Goal: Task Accomplishment & Management: Complete application form

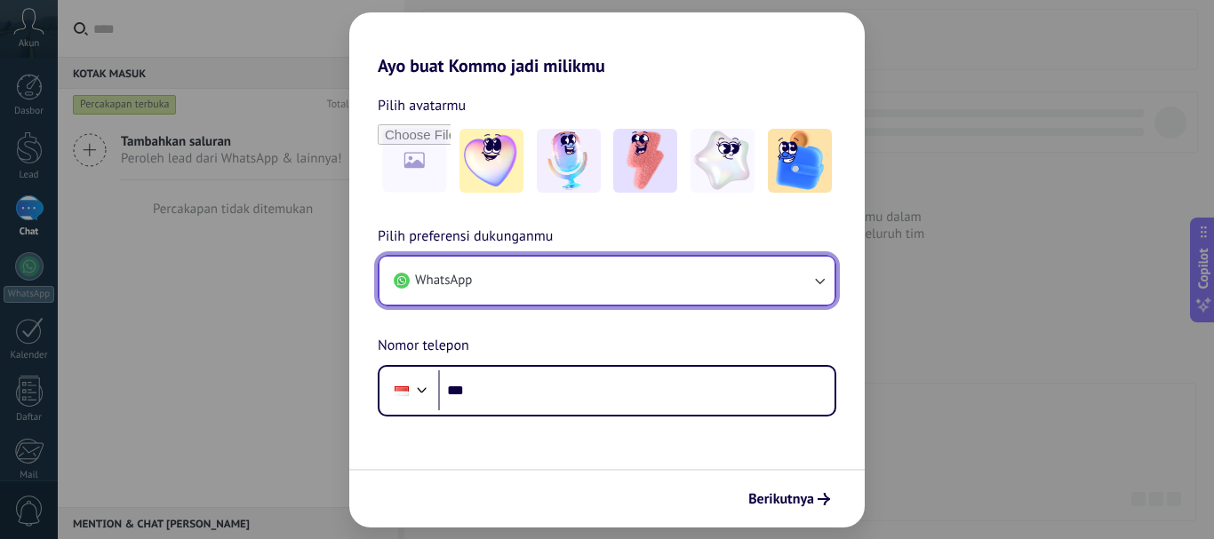
click at [698, 280] on button "WhatsApp" at bounding box center [606, 281] width 455 height 48
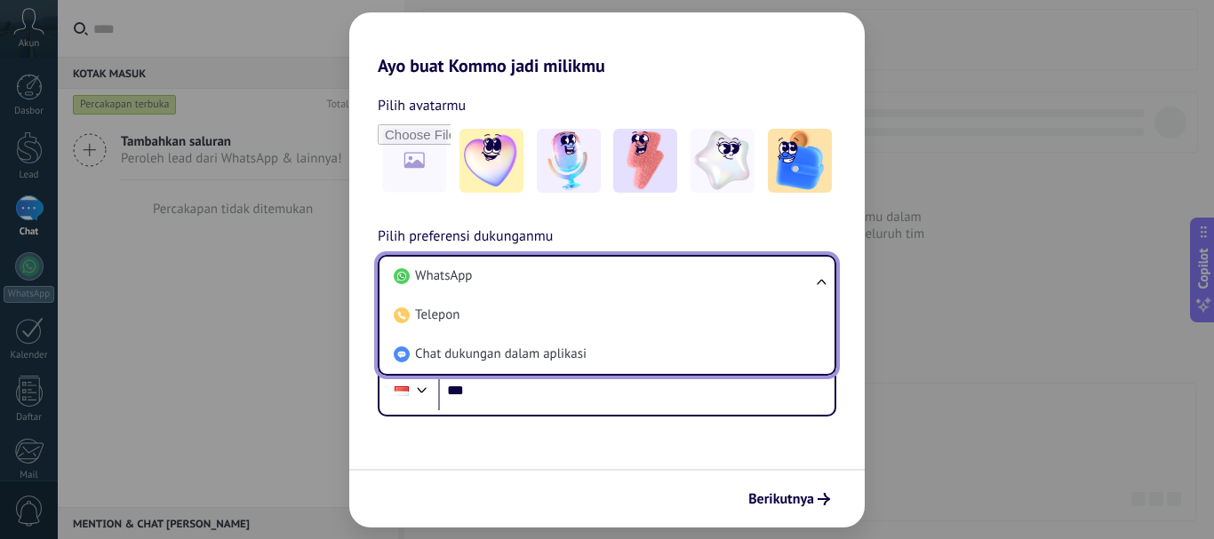
click at [698, 280] on li "WhatsApp" at bounding box center [604, 276] width 434 height 39
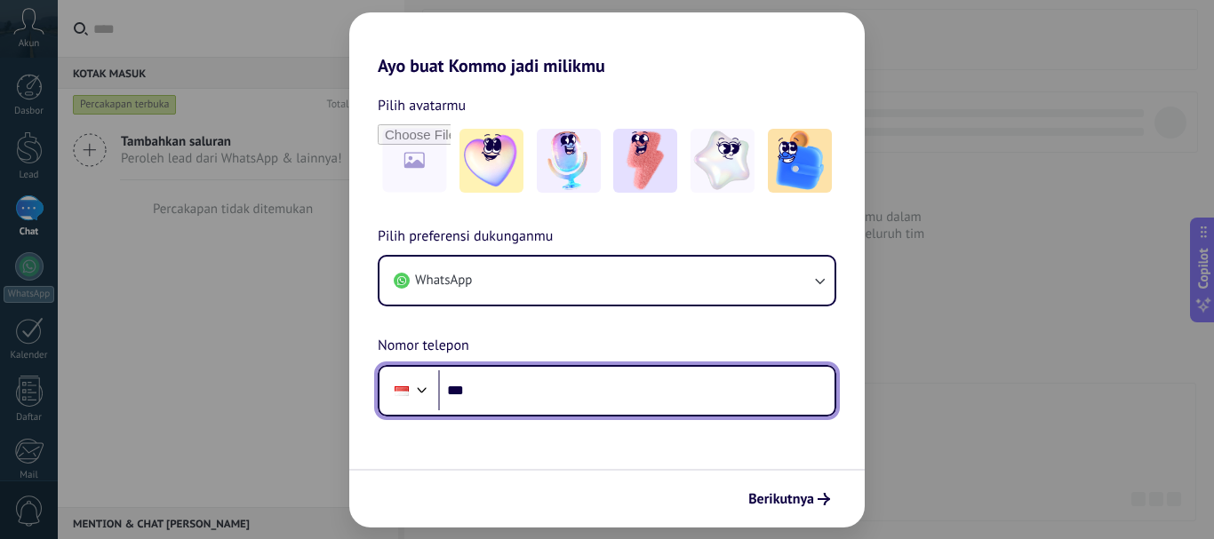
click at [536, 394] on input "***" at bounding box center [636, 391] width 396 height 41
type input "**********"
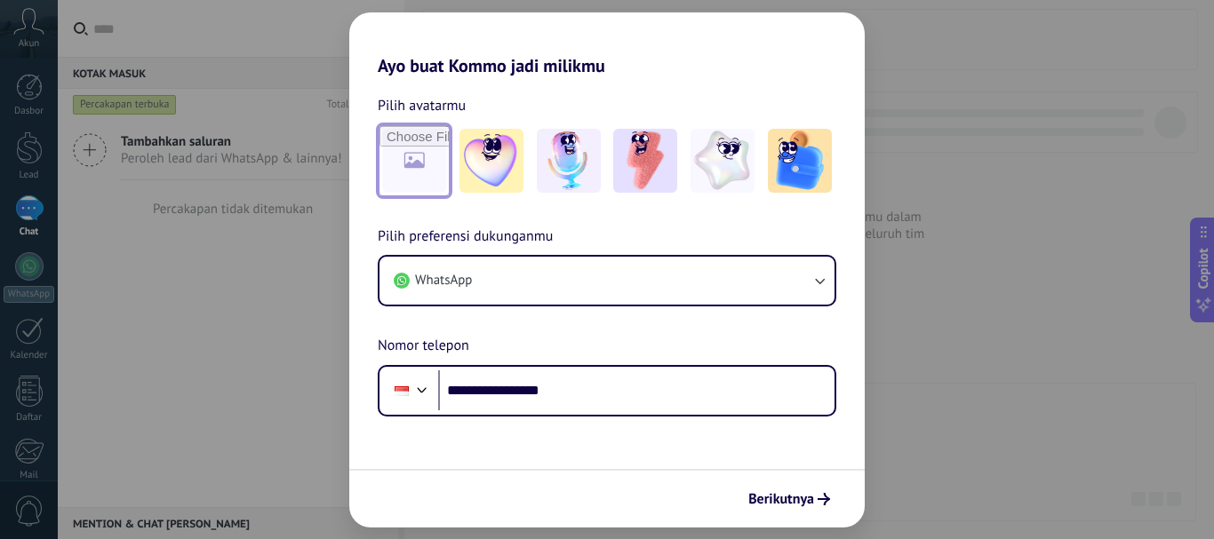
click at [397, 168] on input "file" at bounding box center [413, 160] width 69 height 69
type input "**********"
click at [794, 496] on span "Berikutnya" at bounding box center [781, 499] width 66 height 12
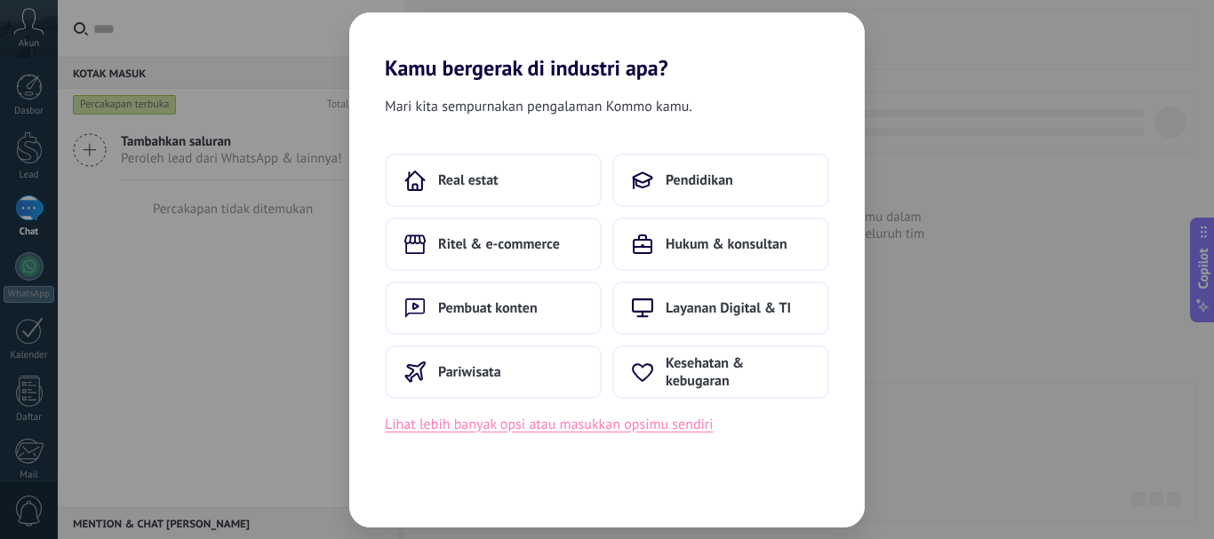
click at [608, 427] on button "Lihat lebih banyak opsi atau masukkan opsimu sendiri" at bounding box center [549, 424] width 329 height 23
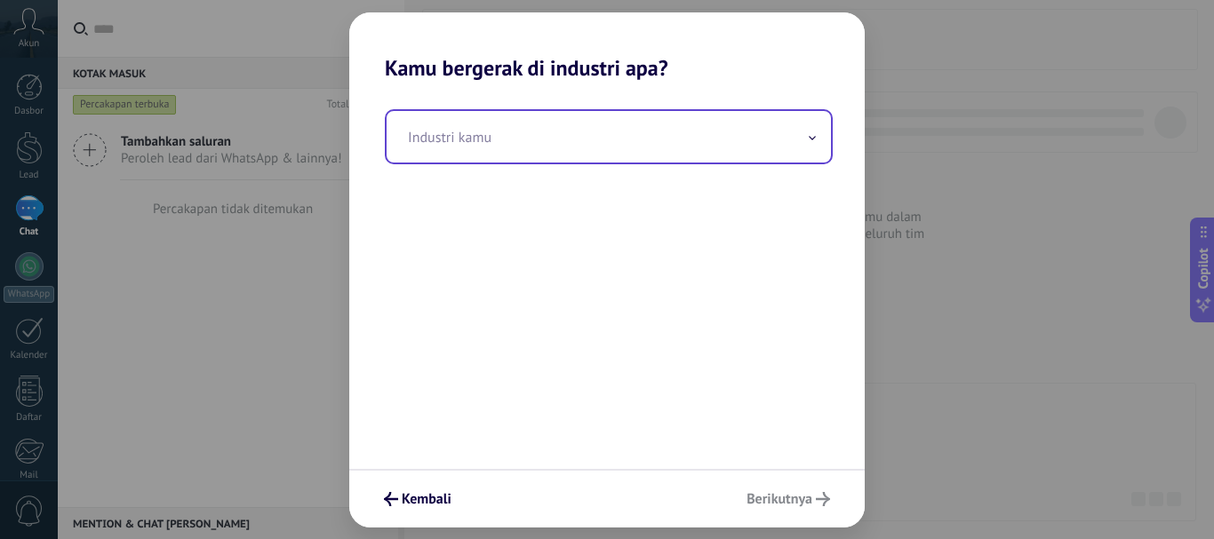
click at [629, 133] on input "text" at bounding box center [609, 137] width 444 height 52
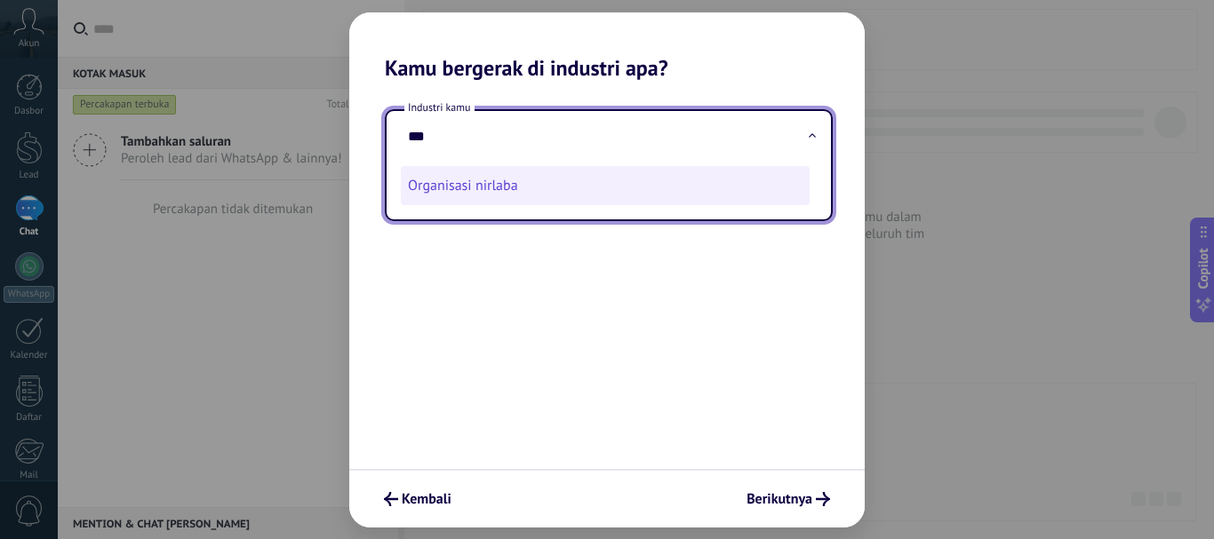
click at [514, 191] on li "Organisasi nirlaba" at bounding box center [605, 185] width 409 height 39
type input "**********"
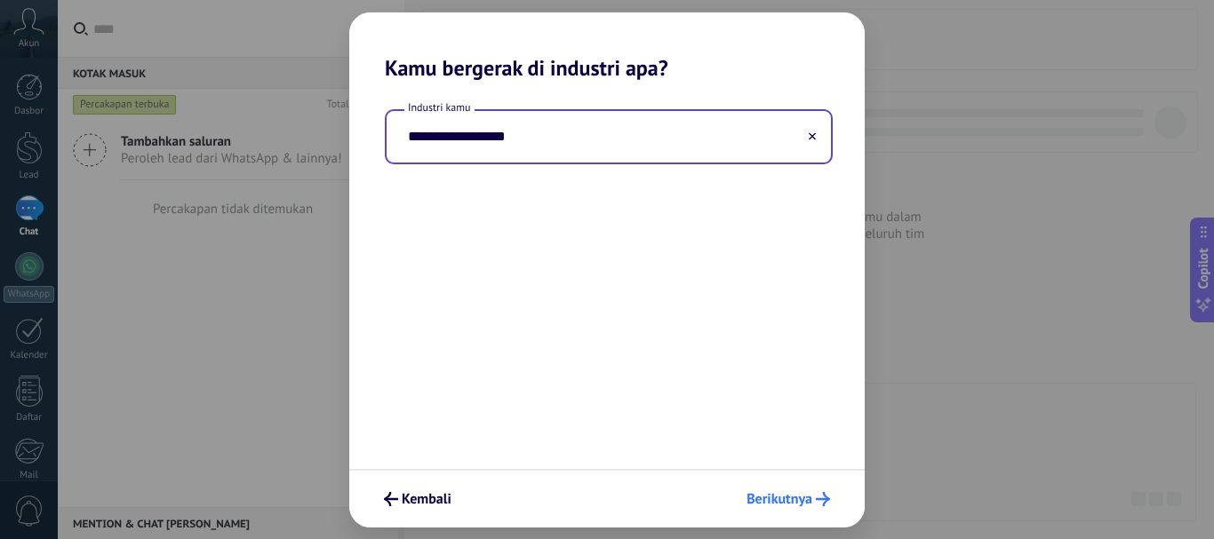
click at [775, 493] on span "Berikutnya" at bounding box center [779, 499] width 66 height 12
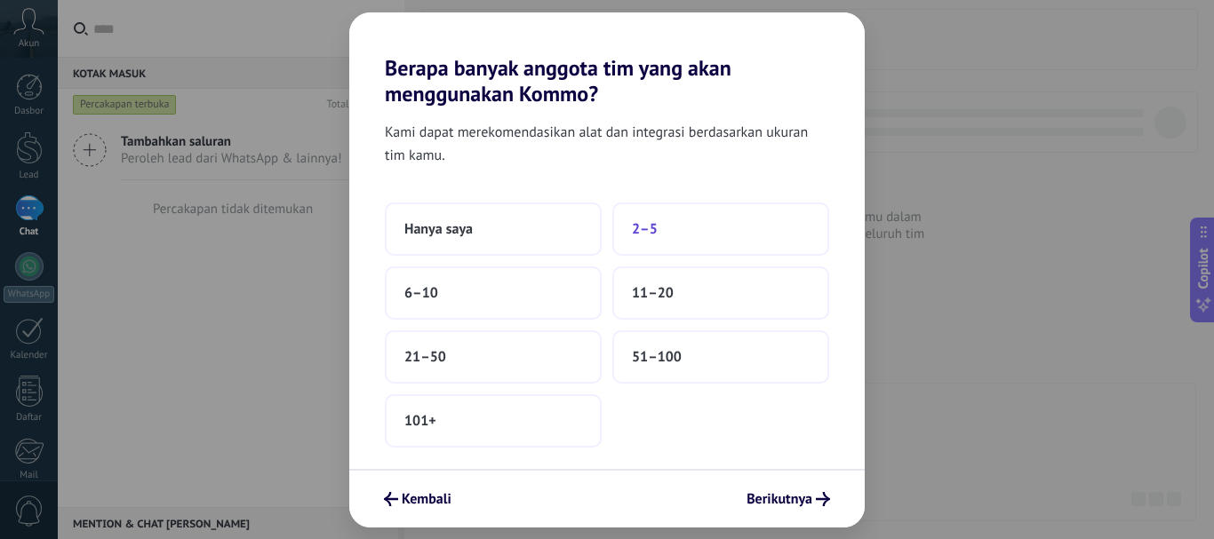
click at [666, 221] on button "2–5" at bounding box center [720, 229] width 217 height 53
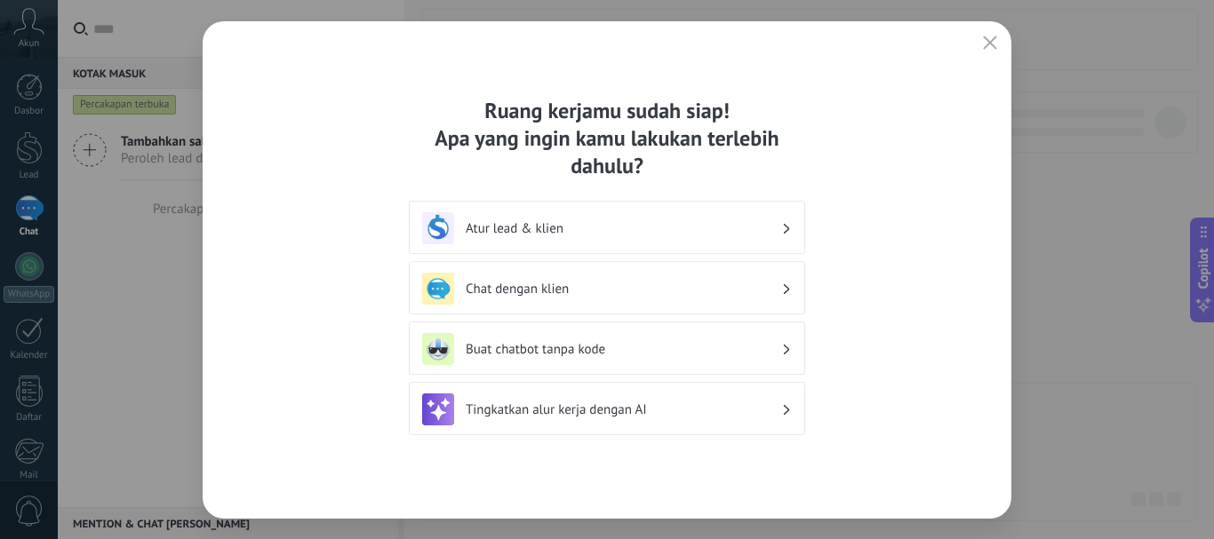
click at [730, 270] on div "Chat dengan klien" at bounding box center [607, 287] width 396 height 53
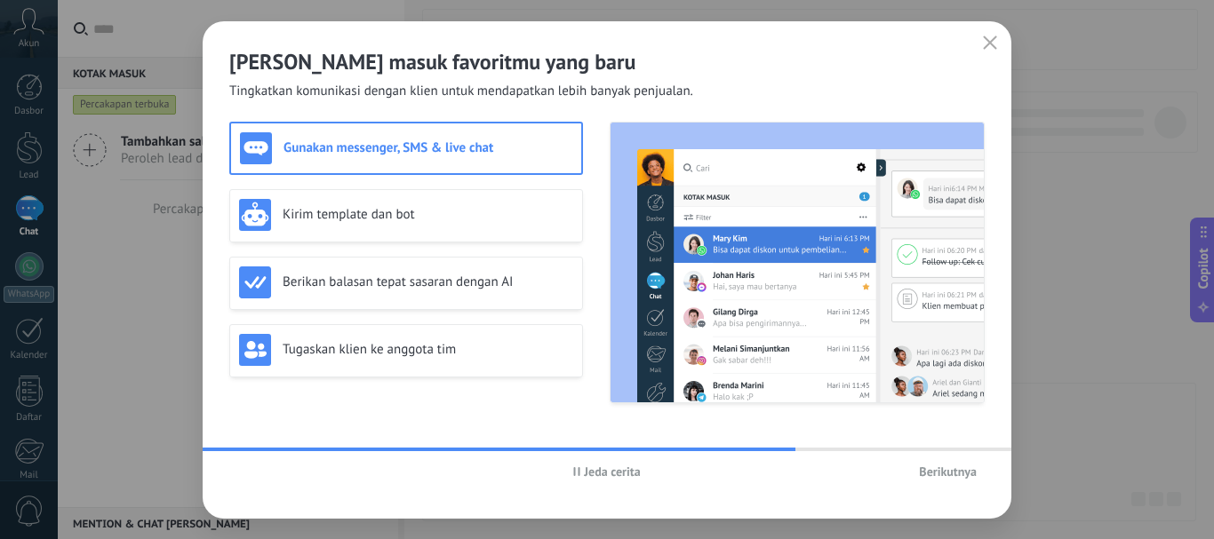
click at [931, 466] on span "Berikutnya" at bounding box center [948, 472] width 58 height 12
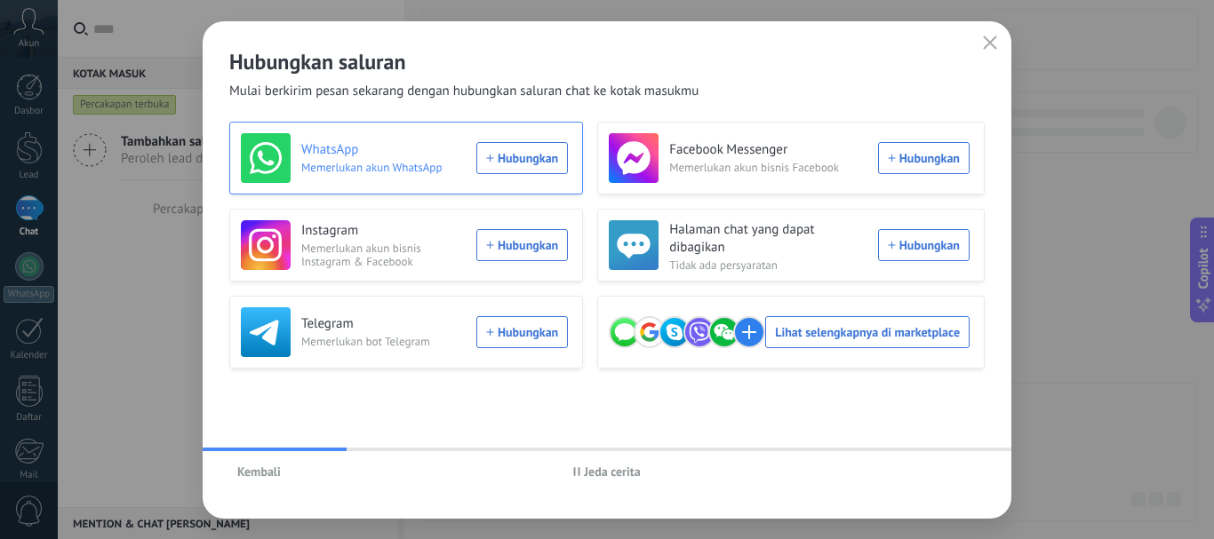
click at [530, 160] on div "WhatsApp Memerlukan akun WhatsApp Hubungkan" at bounding box center [404, 158] width 327 height 50
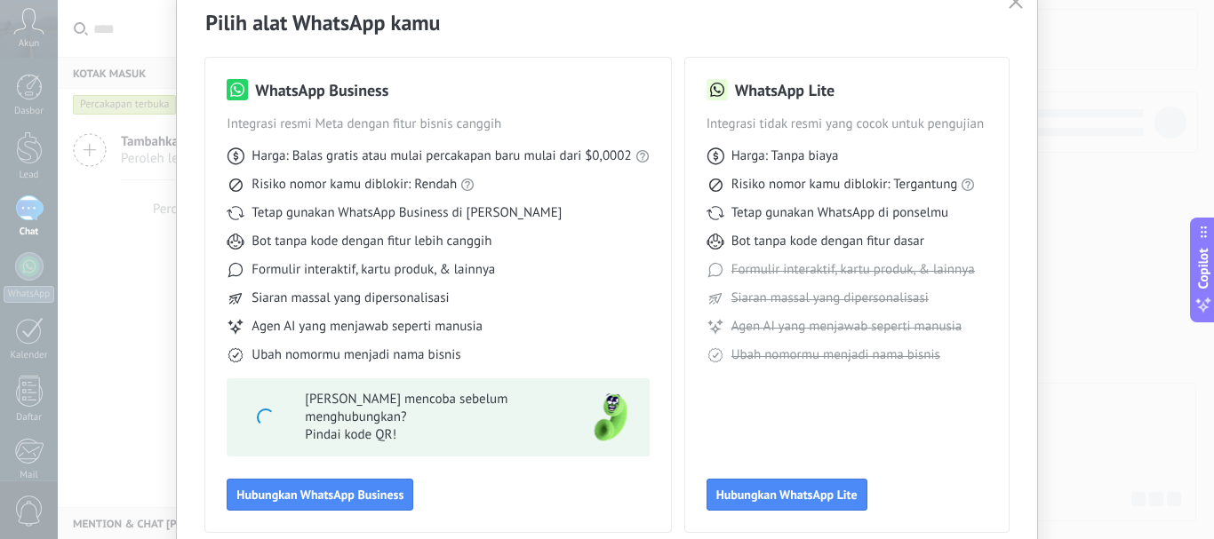
scroll to position [158, 0]
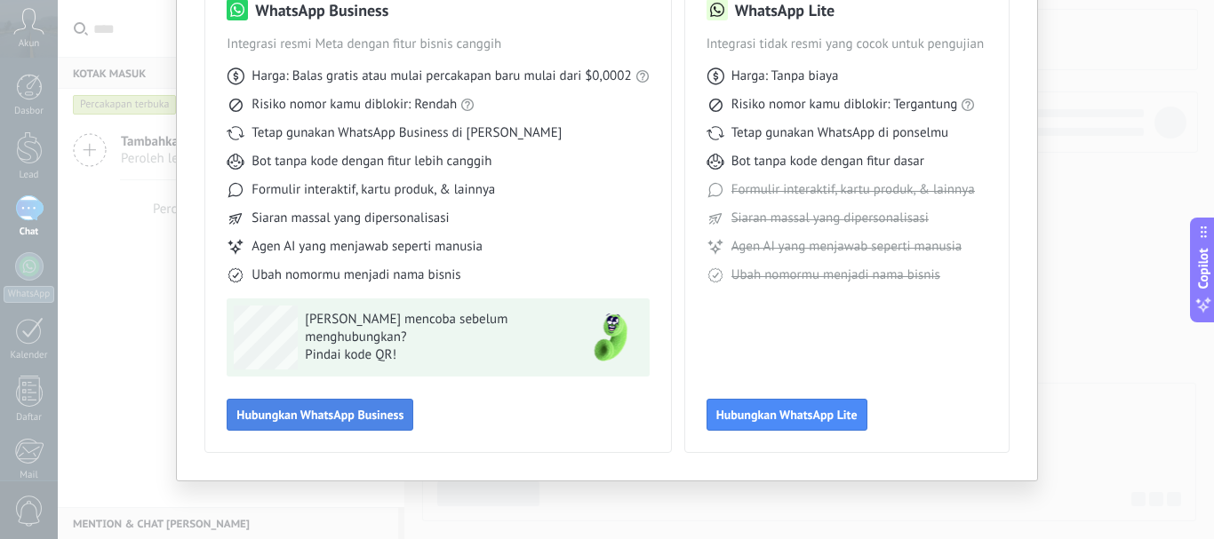
click at [367, 418] on span "Hubungkan WhatsApp Business" at bounding box center [319, 415] width 167 height 12
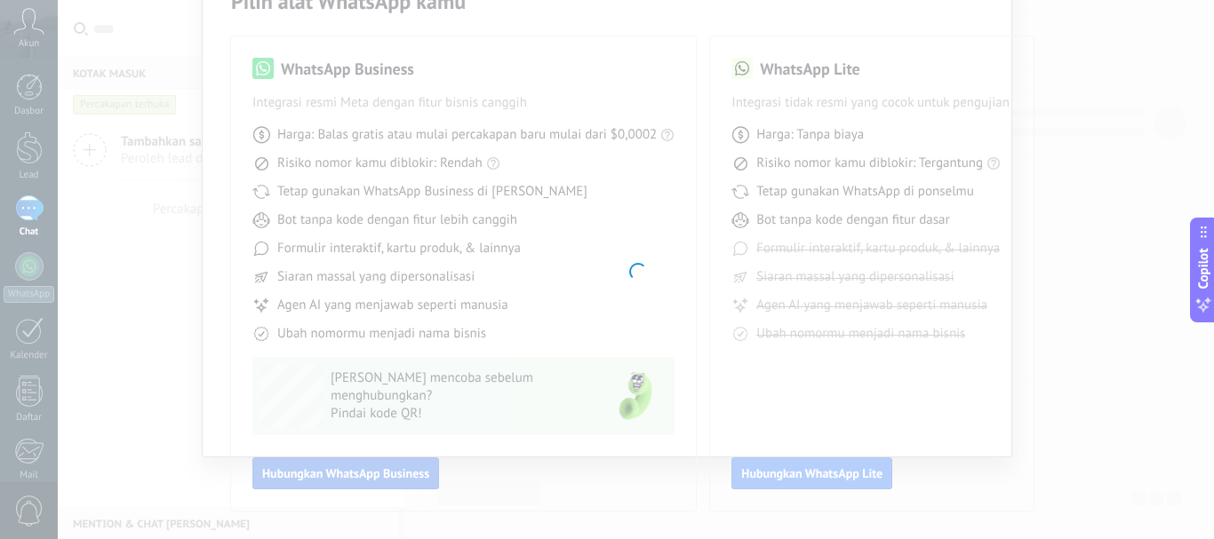
scroll to position [100, 0]
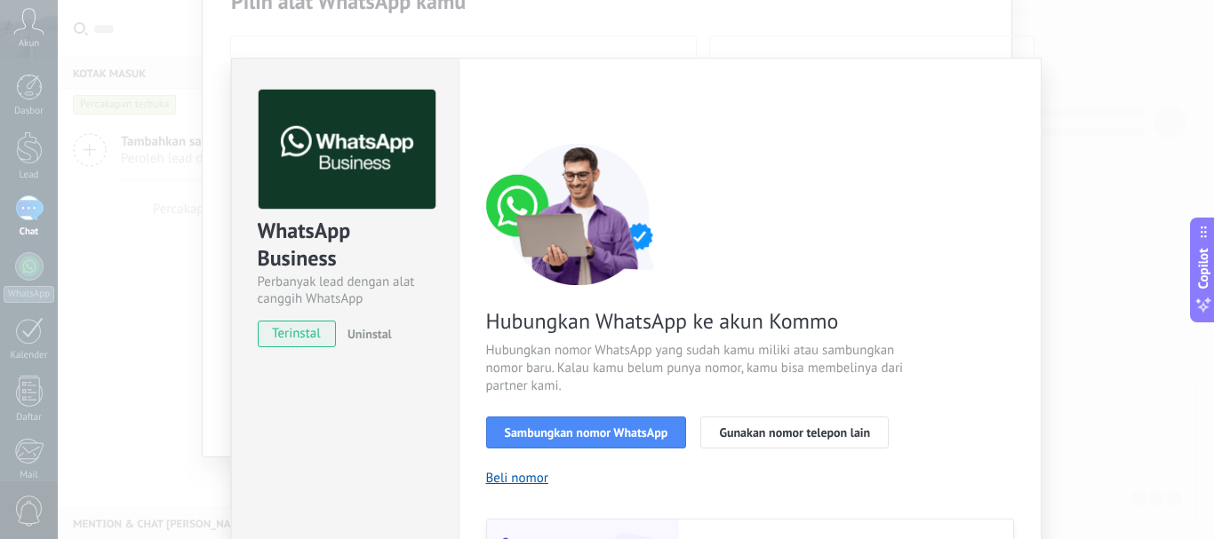
click at [294, 333] on span "terinstal" at bounding box center [297, 334] width 77 height 27
click at [531, 441] on button "Sambungkan nomor WhatsApp" at bounding box center [586, 433] width 201 height 32
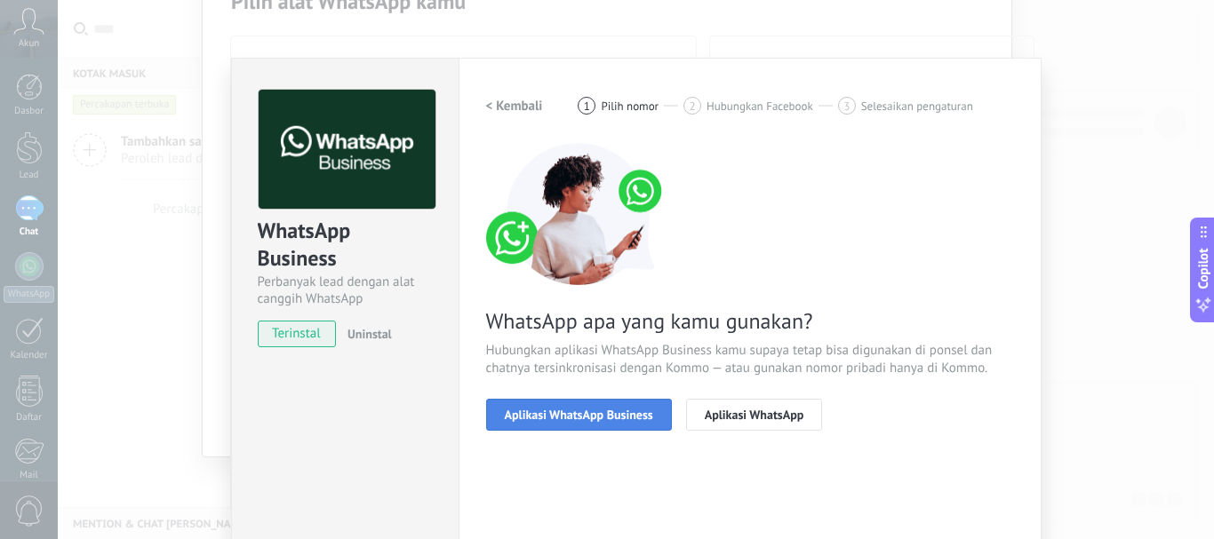
click at [538, 418] on span "Aplikasi WhatsApp Business" at bounding box center [579, 415] width 148 height 12
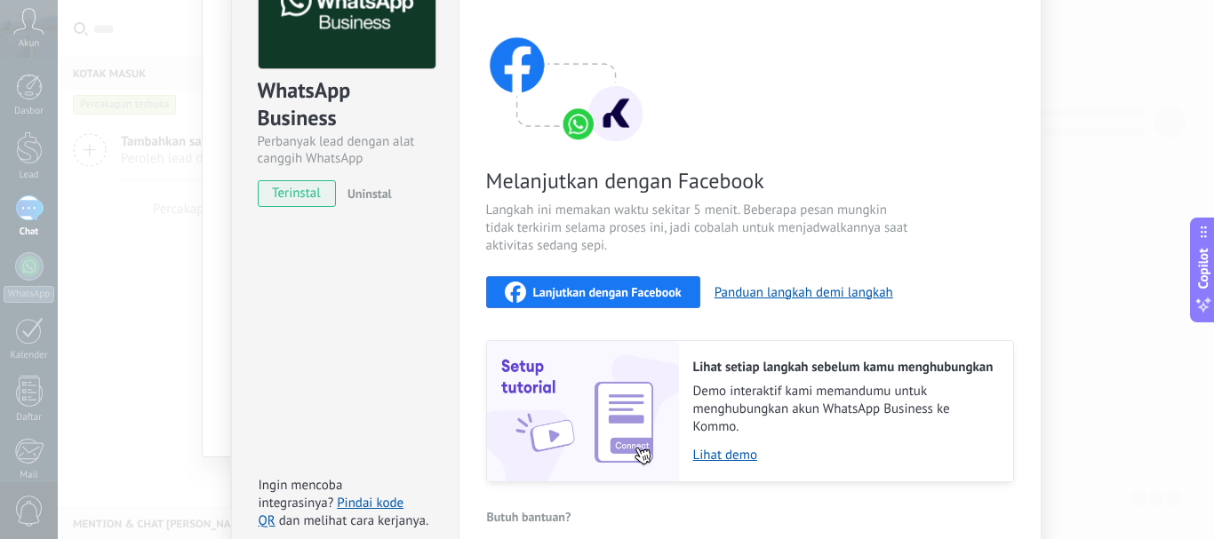
scroll to position [52, 0]
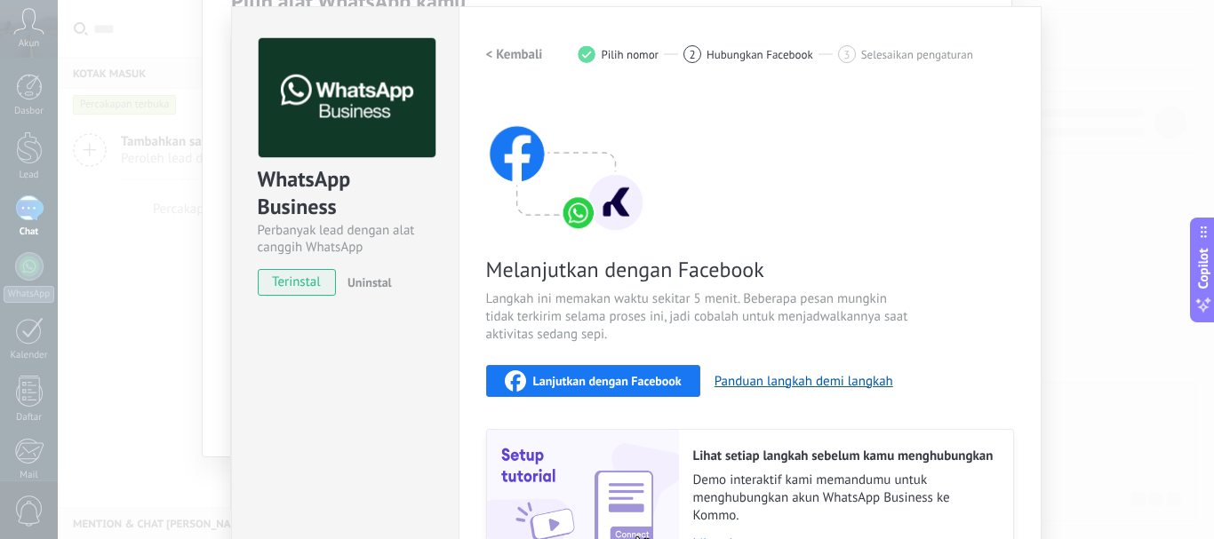
click at [504, 60] on h2 "< Kembali" at bounding box center [514, 54] width 57 height 17
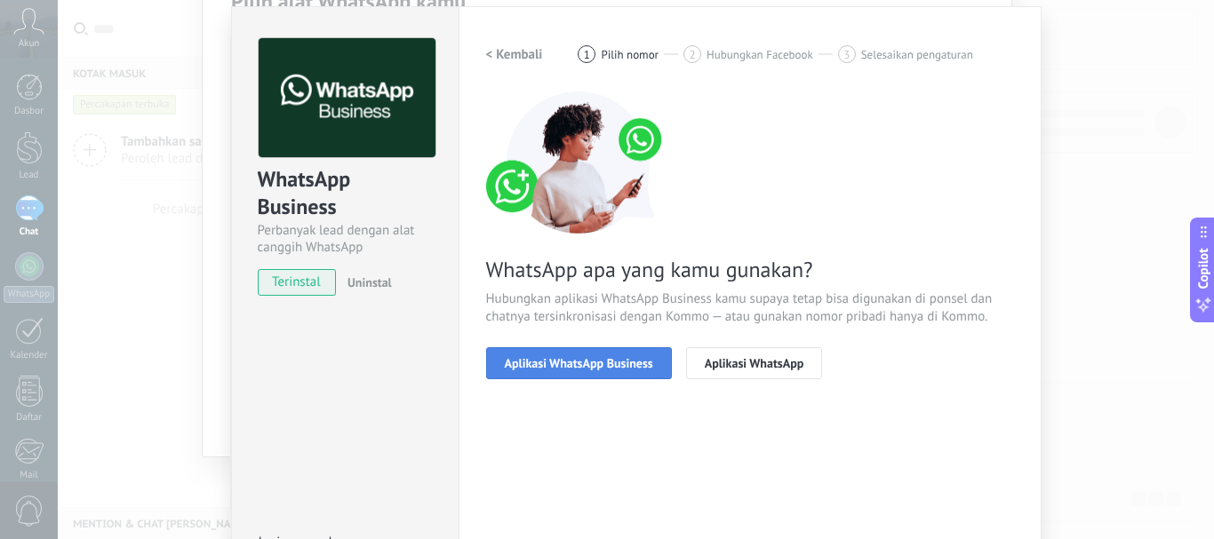
click at [605, 363] on span "Aplikasi WhatsApp Business" at bounding box center [579, 363] width 148 height 12
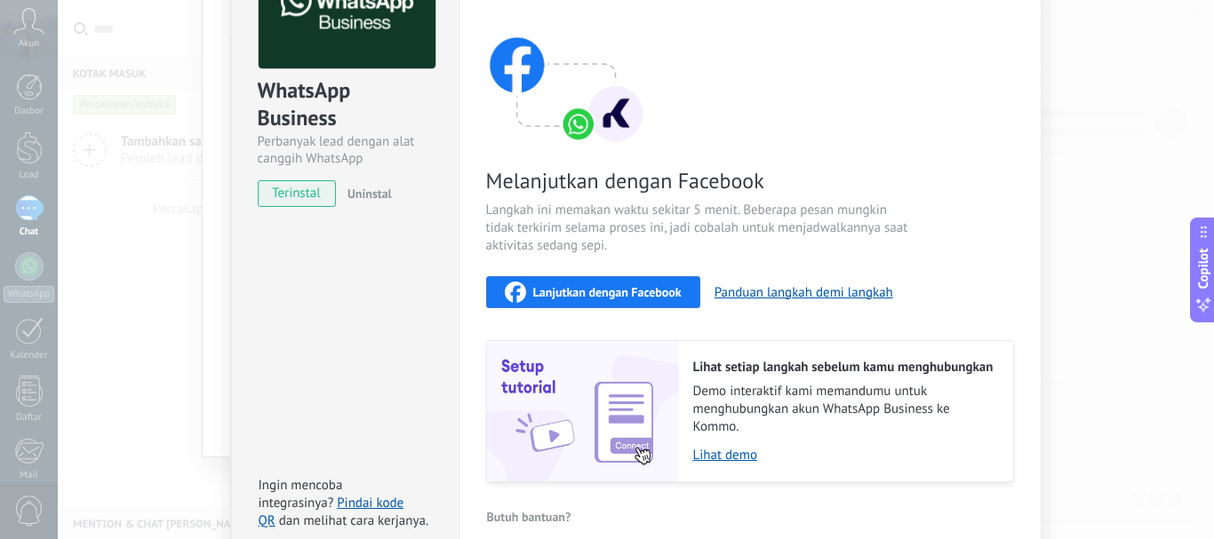
scroll to position [229, 0]
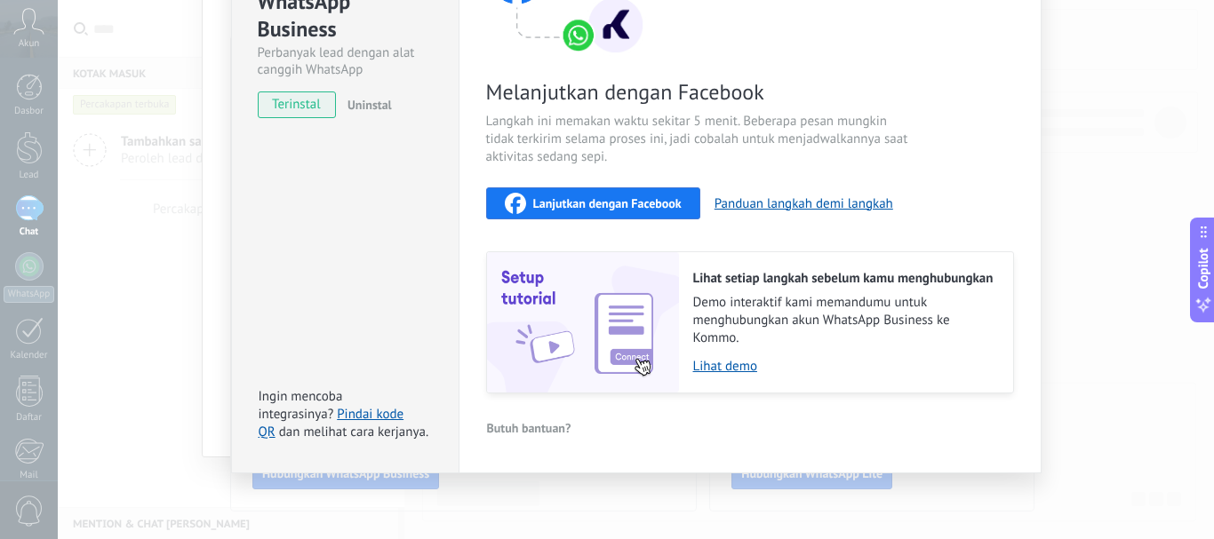
click at [623, 209] on span "Lanjutkan dengan Facebook" at bounding box center [607, 203] width 148 height 12
click at [641, 203] on span "Lanjutkan dengan Facebook" at bounding box center [607, 203] width 148 height 12
click at [599, 201] on span "Lanjutkan dengan Facebook" at bounding box center [607, 203] width 148 height 12
click at [192, 177] on div "WhatsApp Business Perbanyak lead dengan alat canggih WhatsApp terinstal Uninsta…" at bounding box center [636, 269] width 1156 height 539
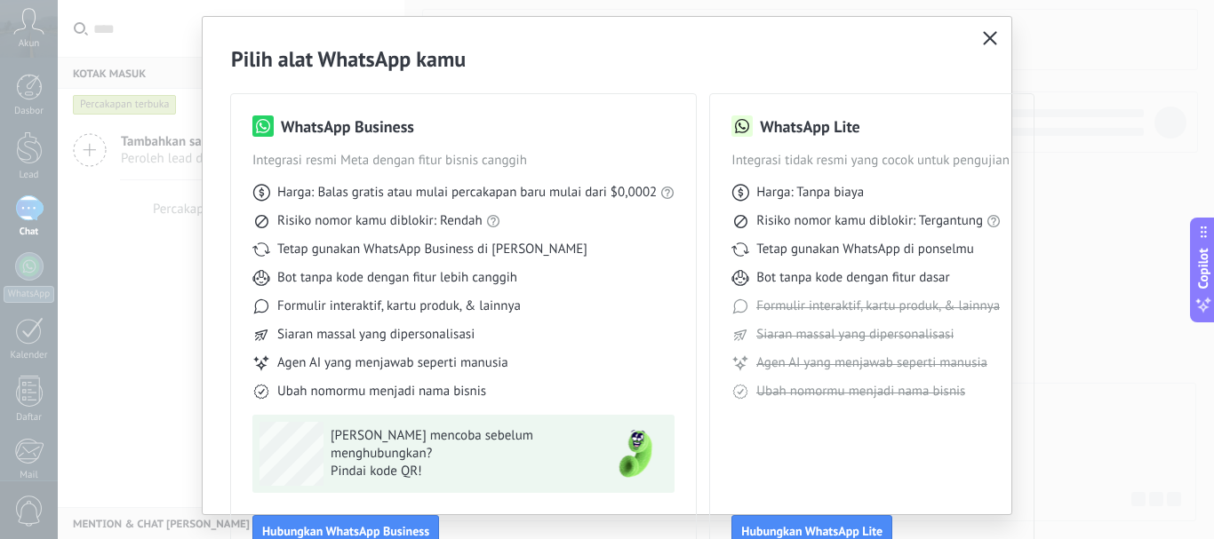
scroll to position [0, 0]
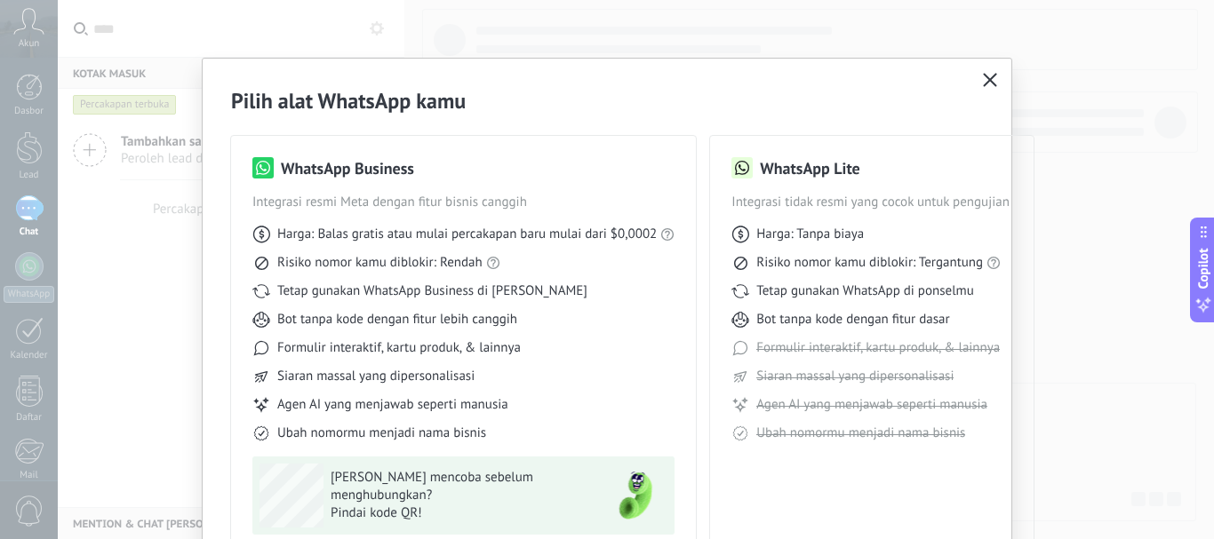
click at [992, 78] on icon "button" at bounding box center [990, 80] width 14 height 14
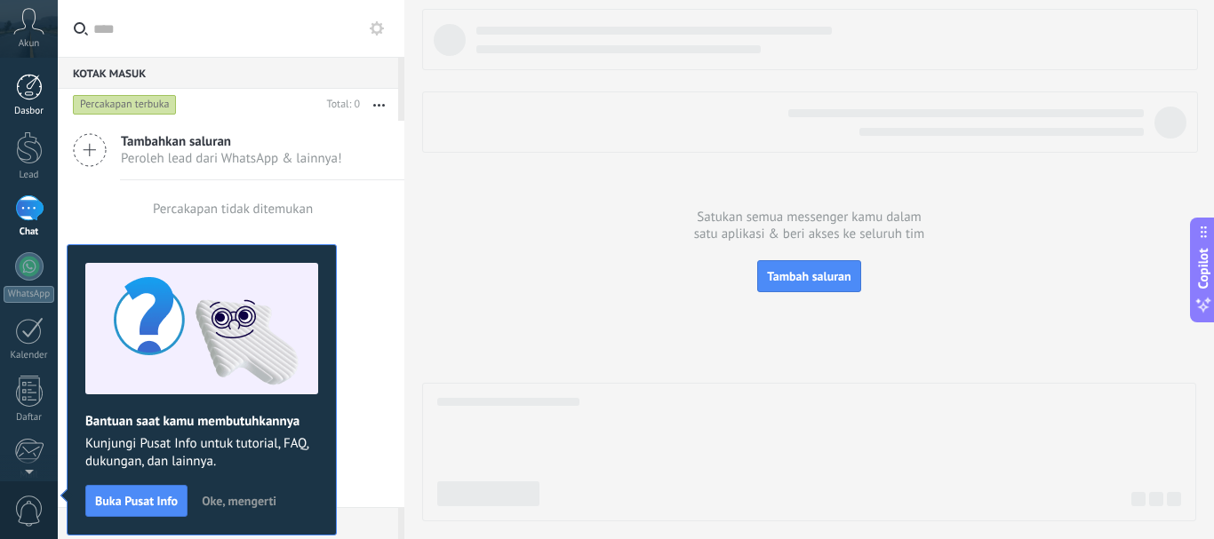
click at [28, 90] on div at bounding box center [29, 87] width 27 height 27
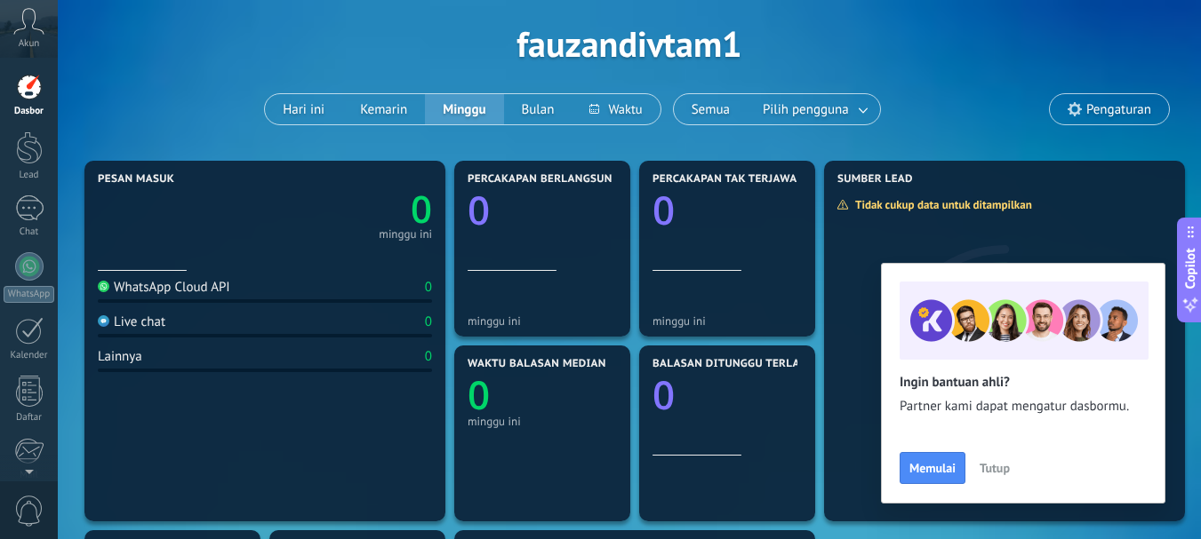
scroll to position [89, 0]
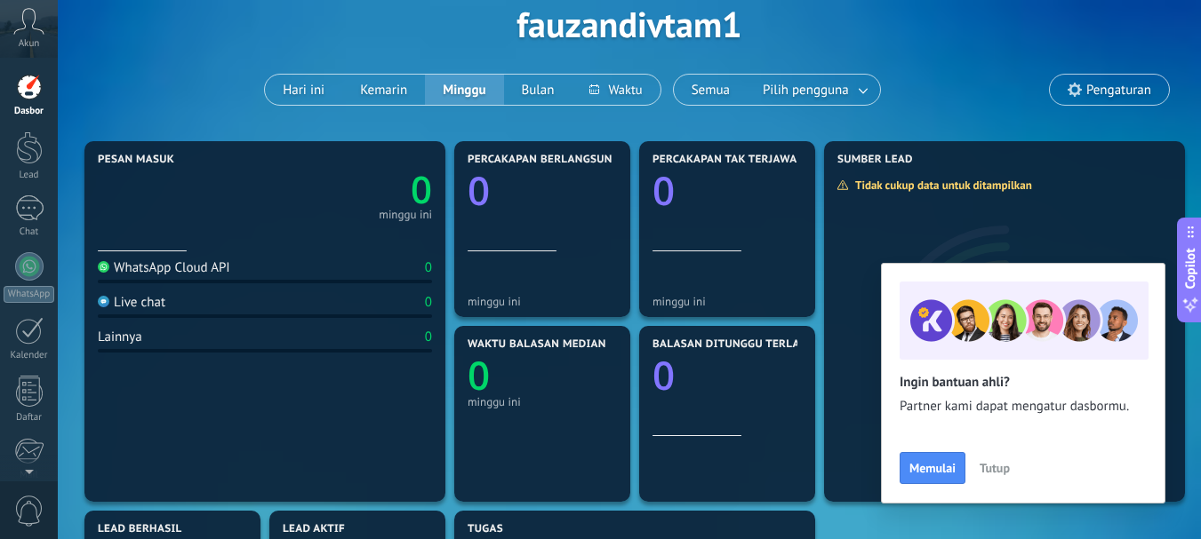
click at [987, 472] on span "Tutup" at bounding box center [994, 468] width 30 height 12
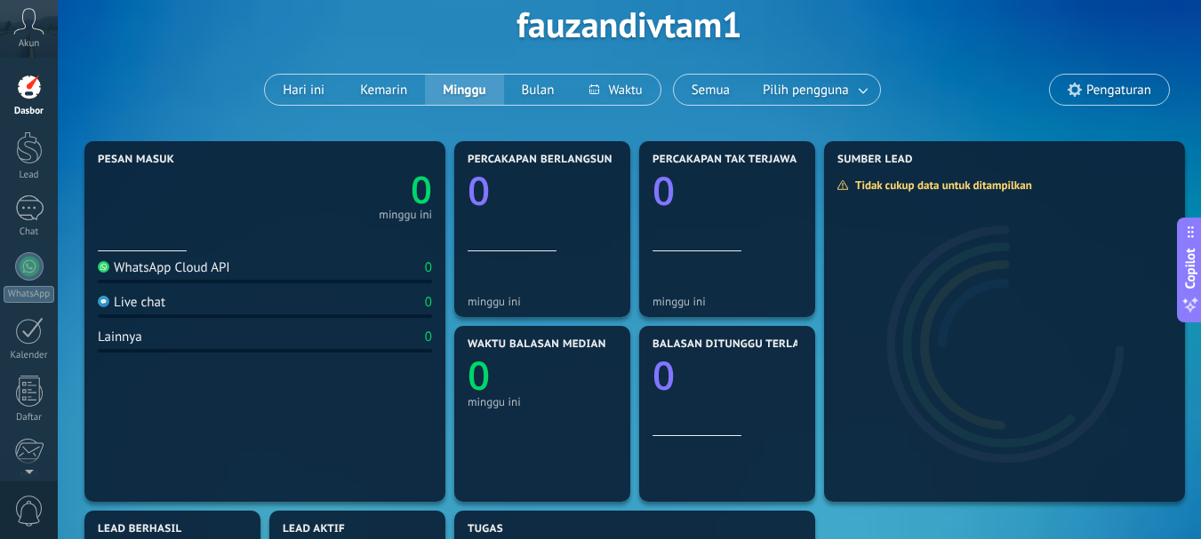
click at [193, 262] on div "WhatsApp Cloud API" at bounding box center [164, 267] width 132 height 17
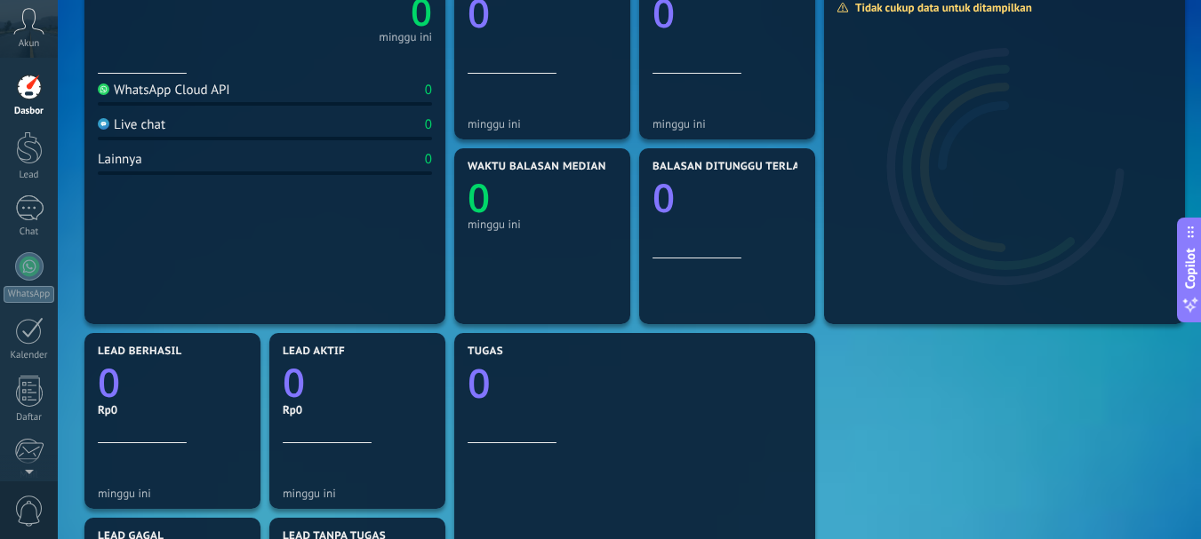
scroll to position [355, 0]
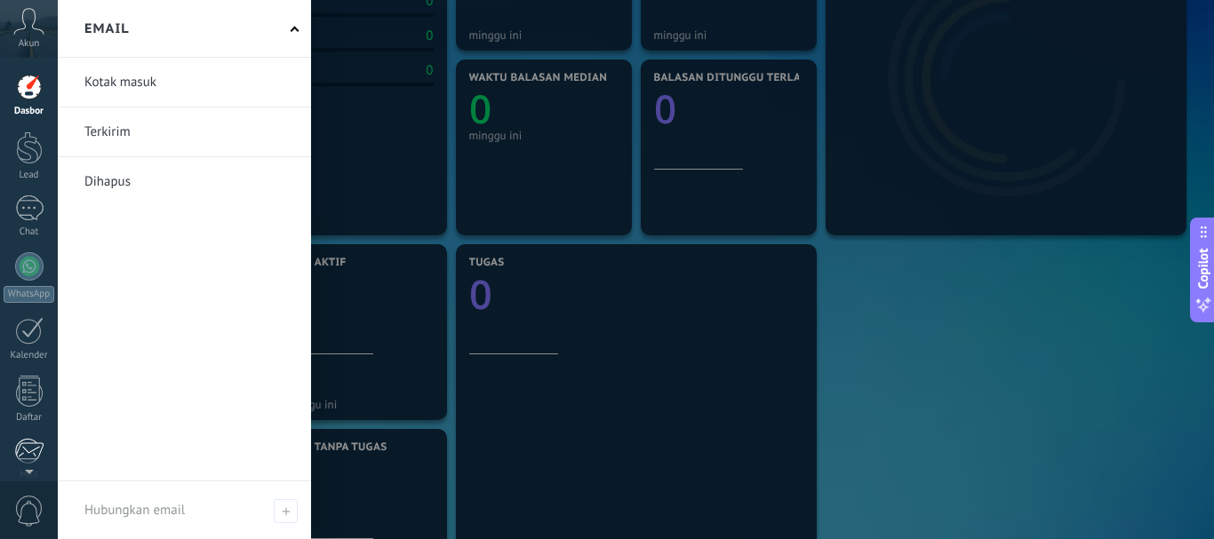
click at [25, 438] on div at bounding box center [28, 451] width 29 height 27
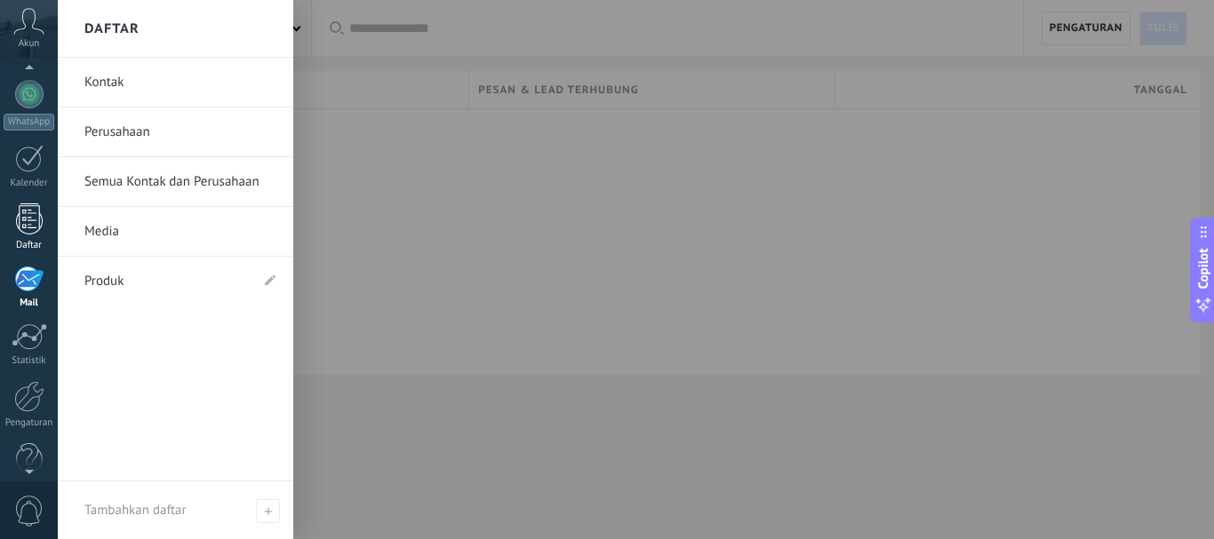
click at [24, 219] on div at bounding box center [29, 218] width 27 height 31
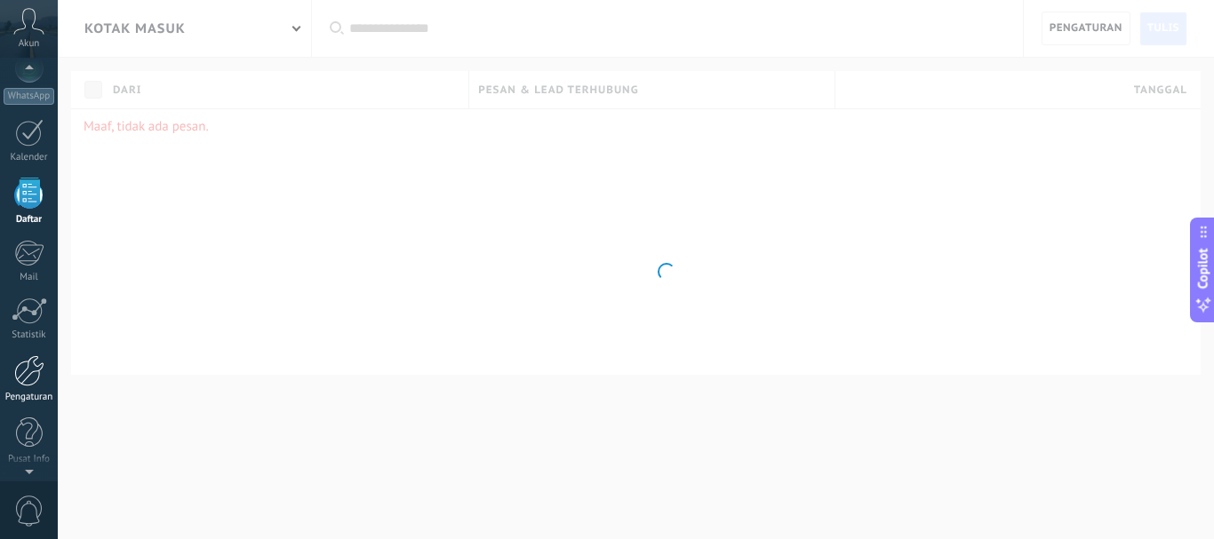
scroll to position [200, 0]
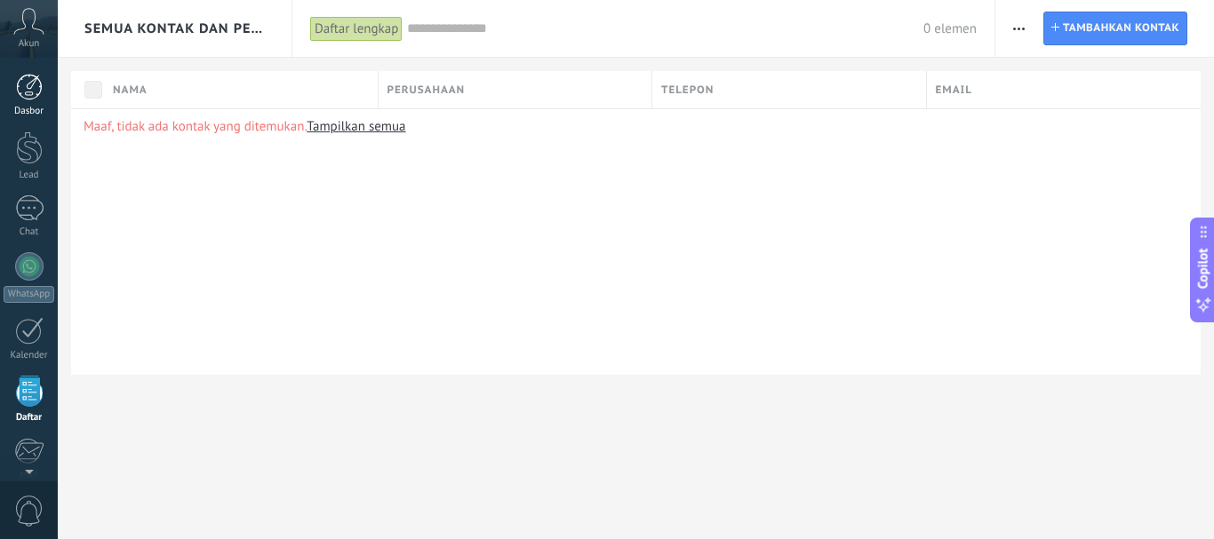
click at [27, 98] on div at bounding box center [29, 87] width 27 height 27
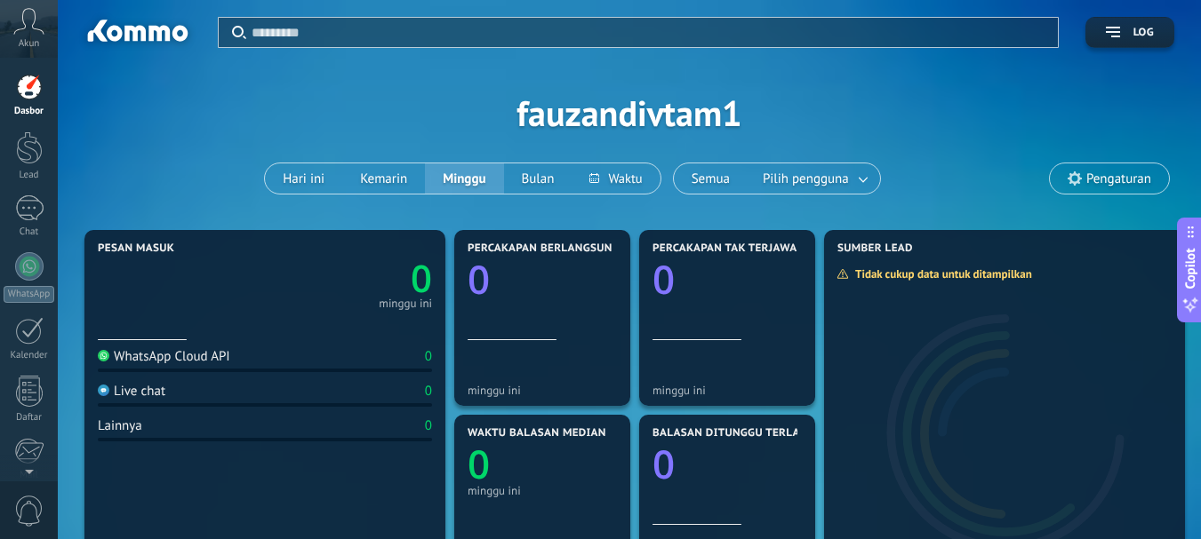
click at [331, 290] on icon "0" at bounding box center [348, 273] width 167 height 37
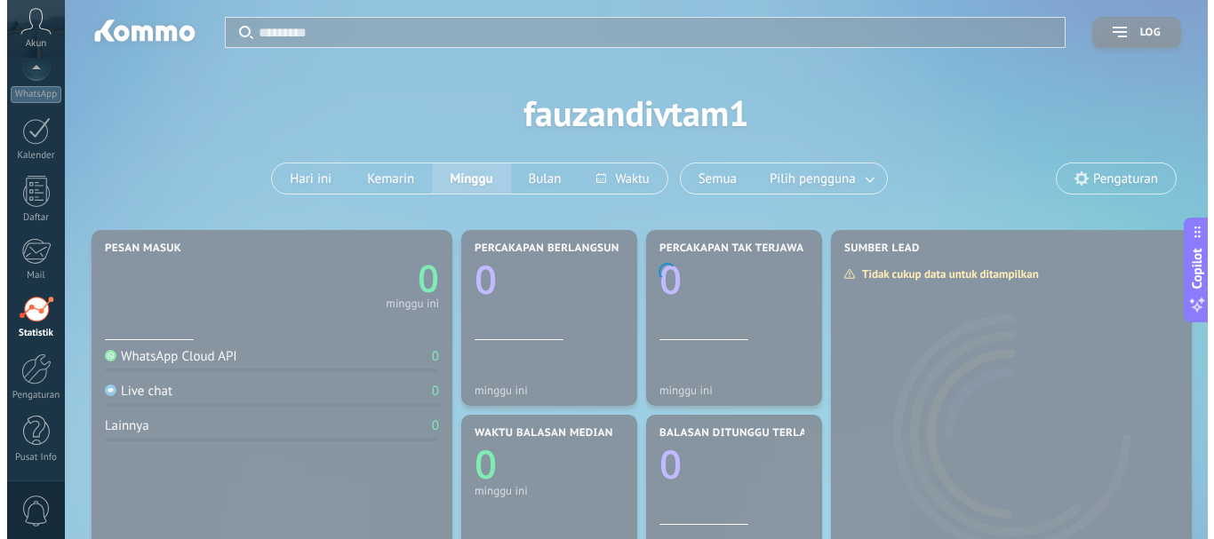
scroll to position [200, 0]
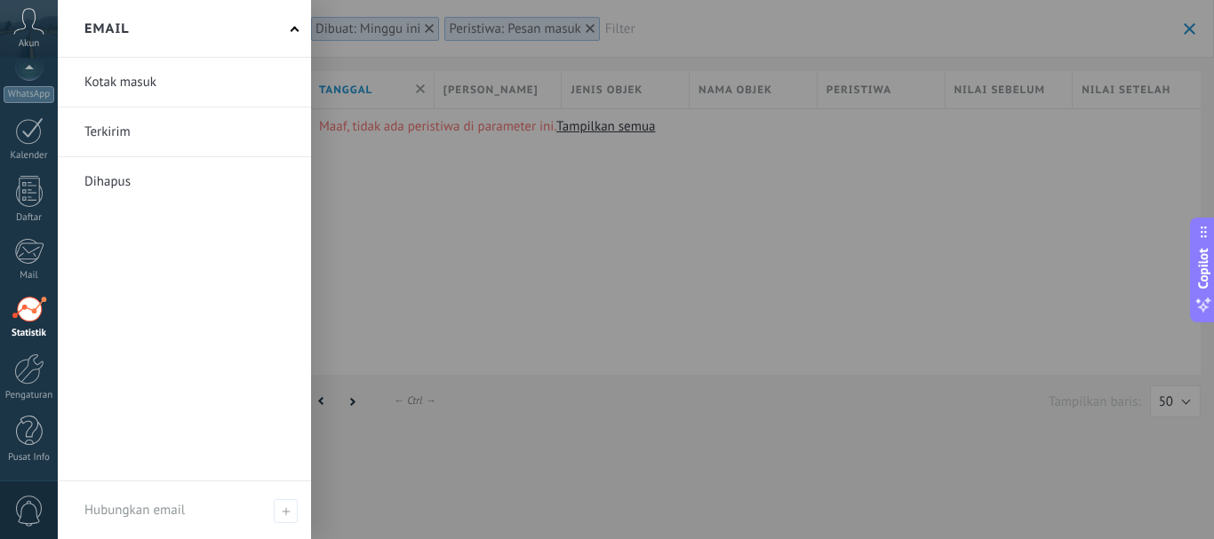
click at [158, 74] on link at bounding box center [184, 82] width 253 height 49
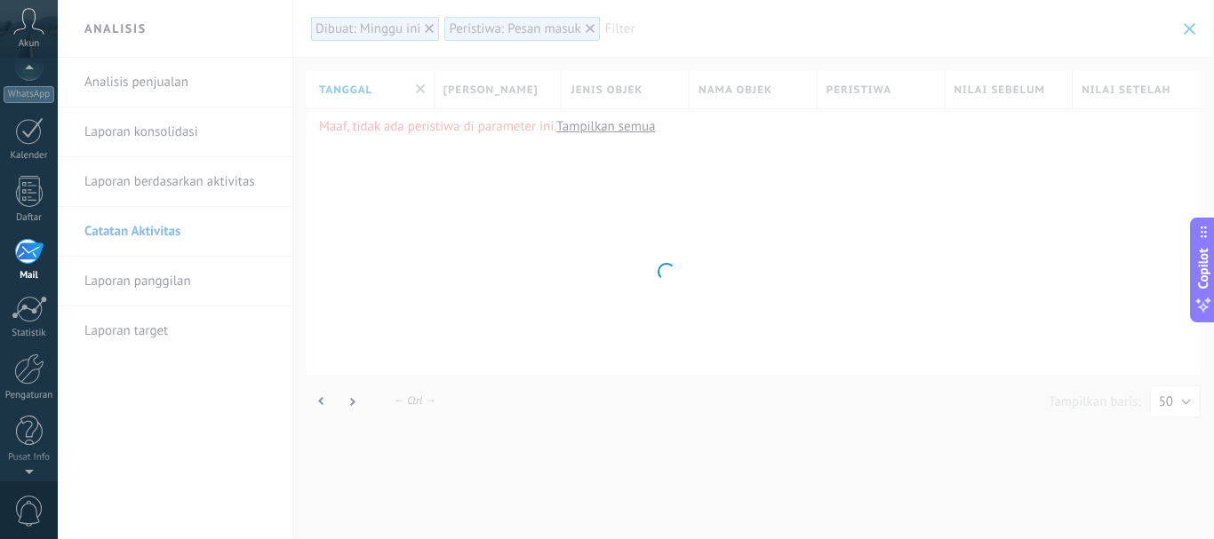
scroll to position [172, 0]
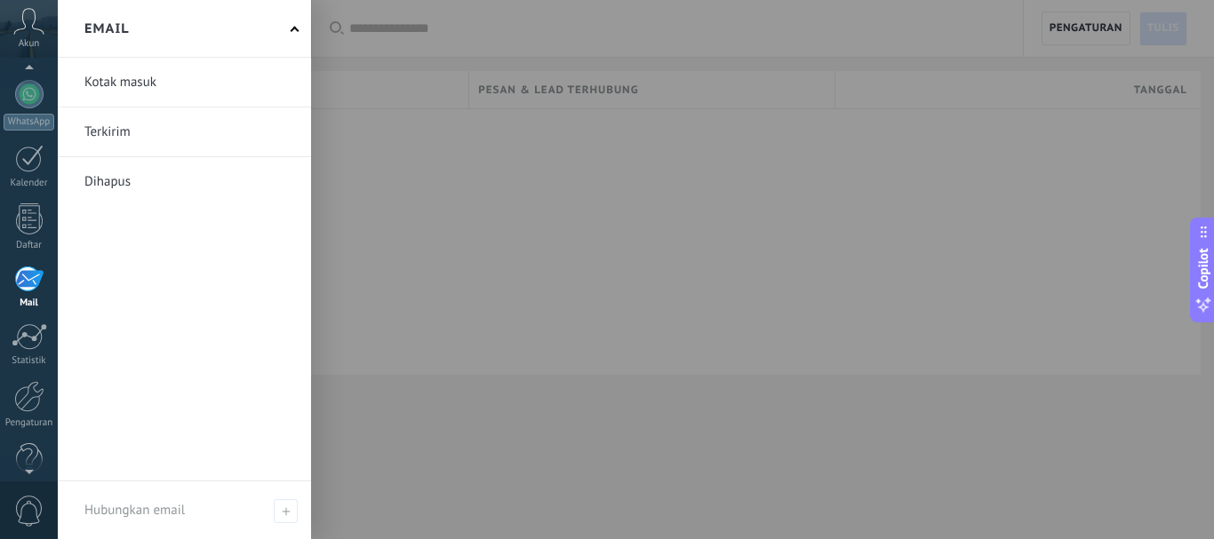
click at [92, 136] on link at bounding box center [184, 132] width 253 height 49
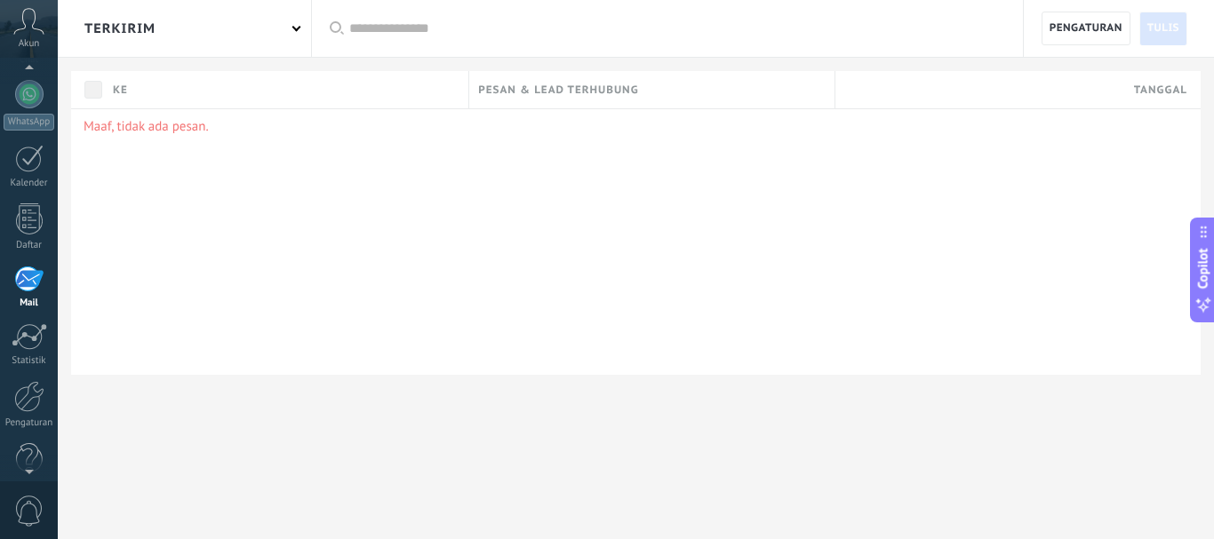
click at [231, 95] on div "Ke" at bounding box center [286, 89] width 364 height 37
click at [300, 22] on div "Terkirim" at bounding box center [184, 28] width 253 height 57
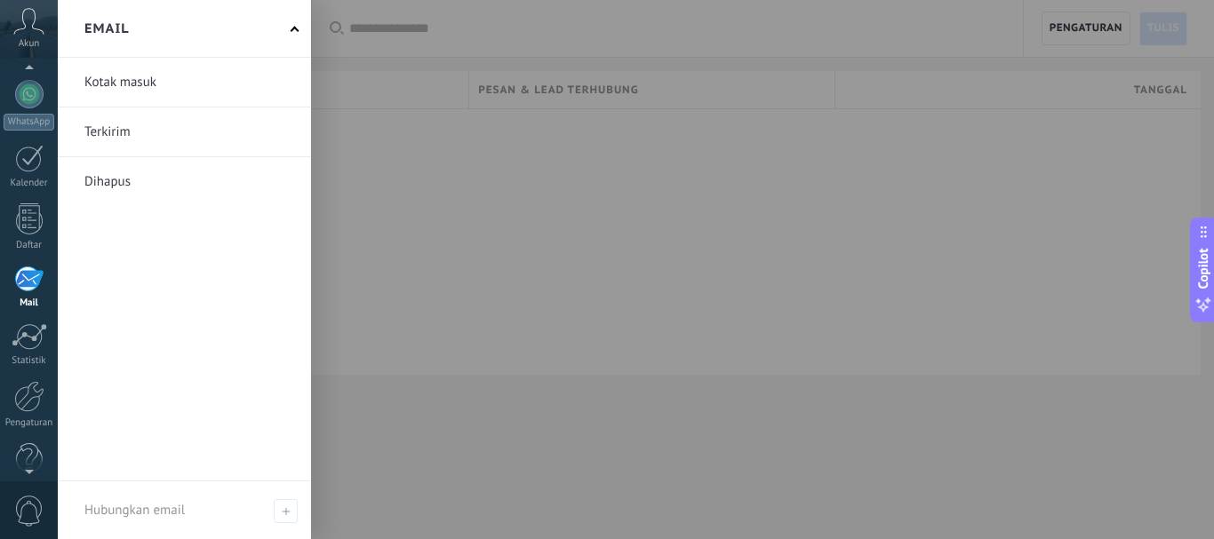
click at [387, 150] on div at bounding box center [665, 269] width 1214 height 539
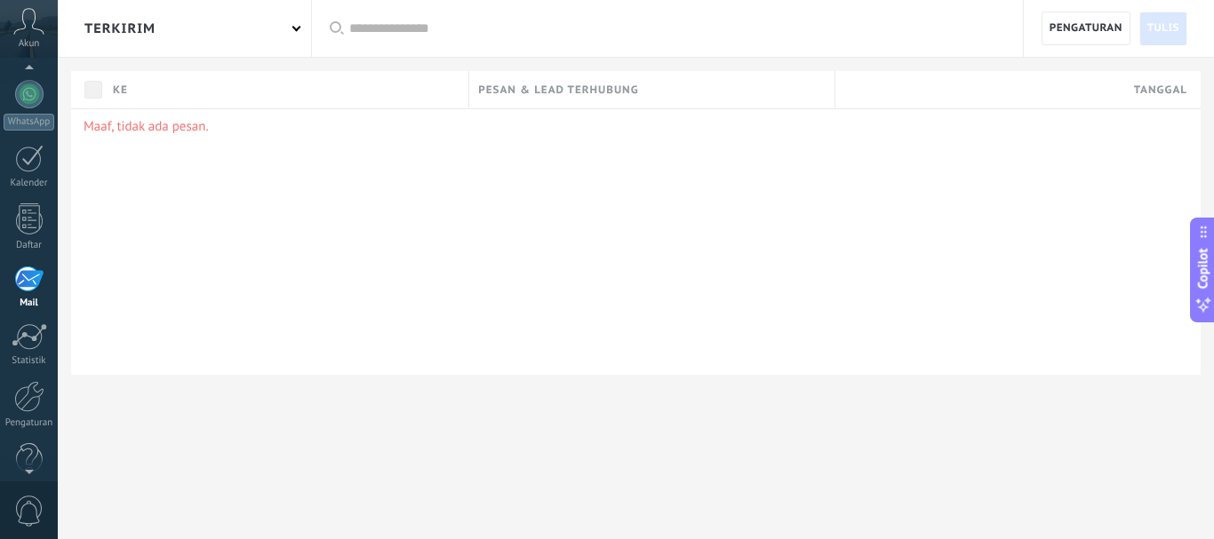
click at [41, 28] on icon at bounding box center [28, 21] width 31 height 27
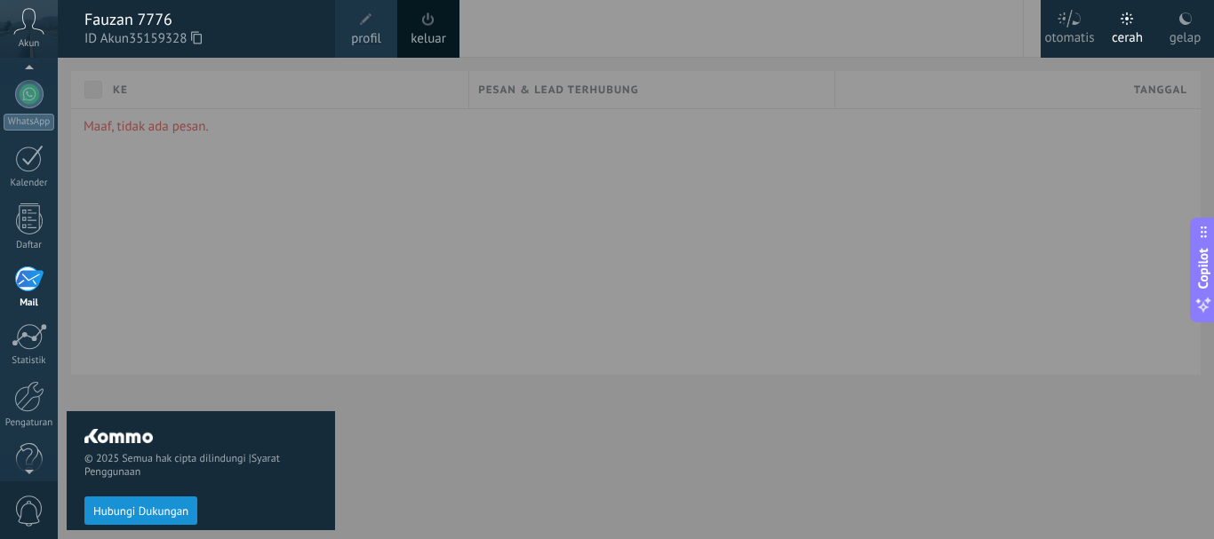
click at [363, 181] on div at bounding box center [665, 269] width 1214 height 539
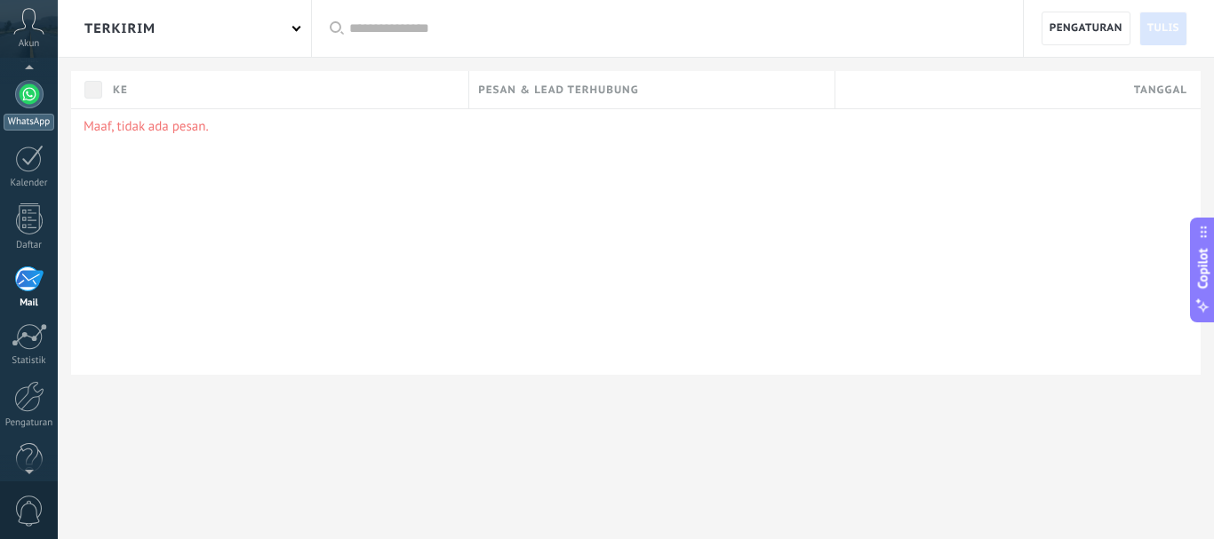
scroll to position [159, 0]
click at [26, 103] on div at bounding box center [29, 107] width 28 height 28
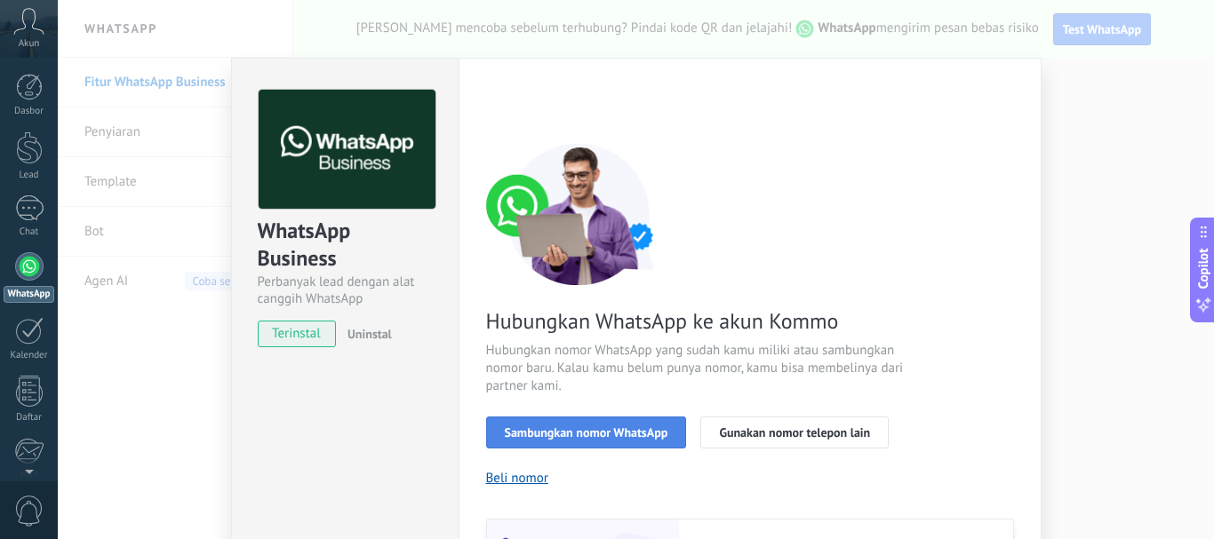
click at [530, 424] on button "Sambungkan nomor WhatsApp" at bounding box center [586, 433] width 201 height 32
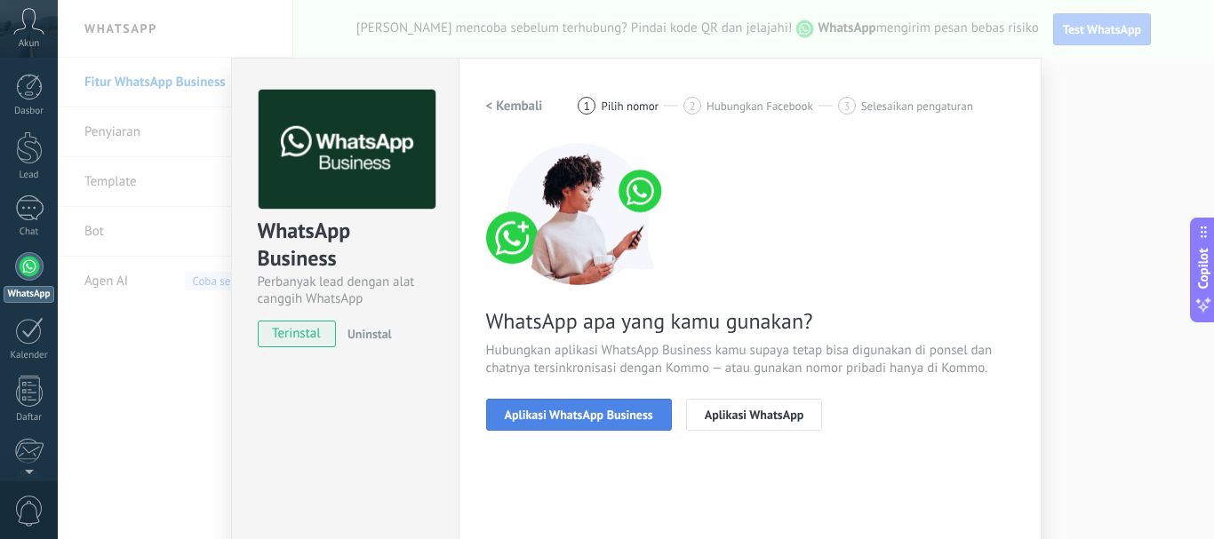
click at [590, 411] on span "Aplikasi WhatsApp Business" at bounding box center [579, 415] width 148 height 12
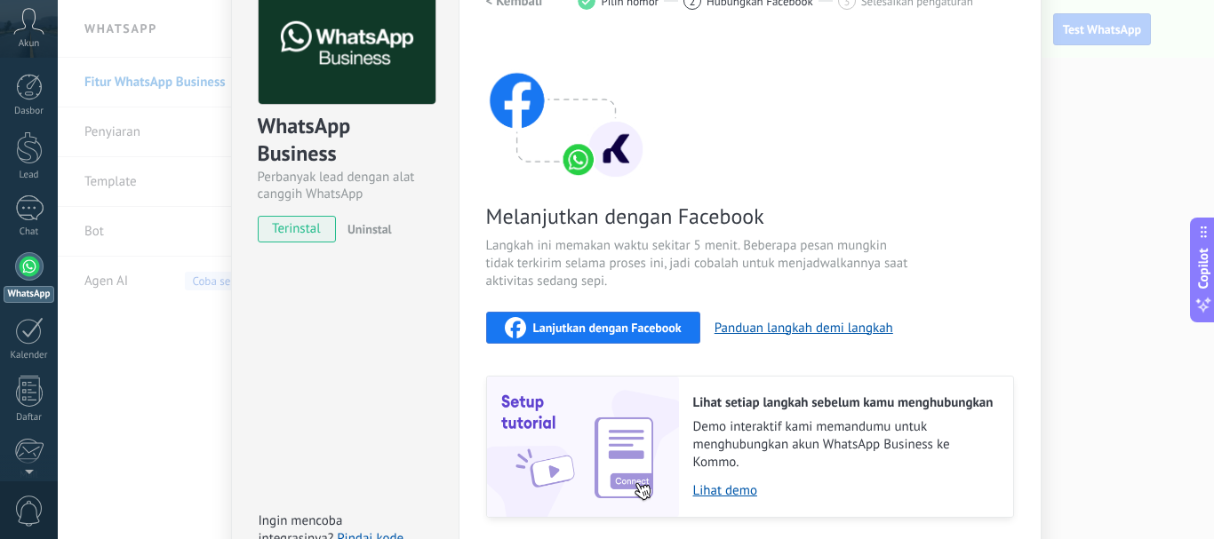
scroll to position [178, 0]
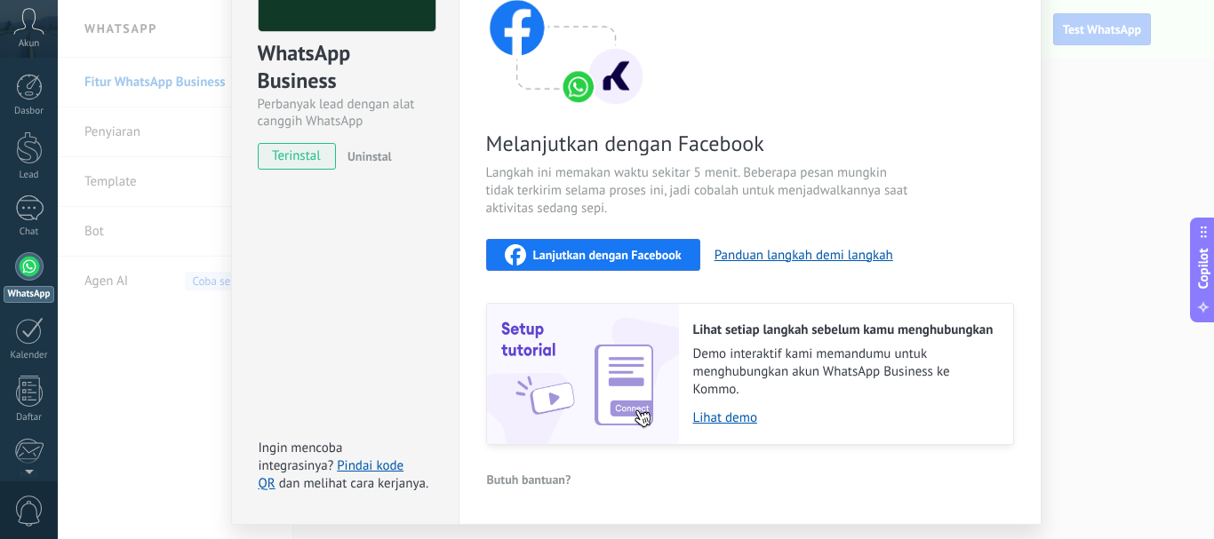
click at [586, 251] on span "Lanjutkan dengan Facebook" at bounding box center [607, 255] width 148 height 12
click at [735, 417] on link "Lihat demo" at bounding box center [844, 418] width 302 height 17
click at [408, 255] on div "WhatsApp Business Perbanyak lead dengan alat canggih WhatsApp terinstal Uninsta…" at bounding box center [344, 202] width 227 height 645
click at [314, 157] on span "terinstal" at bounding box center [297, 156] width 77 height 27
click at [1076, 102] on div "WhatsApp Business Perbanyak lead dengan alat canggih WhatsApp terinstal Uninsta…" at bounding box center [636, 269] width 1156 height 539
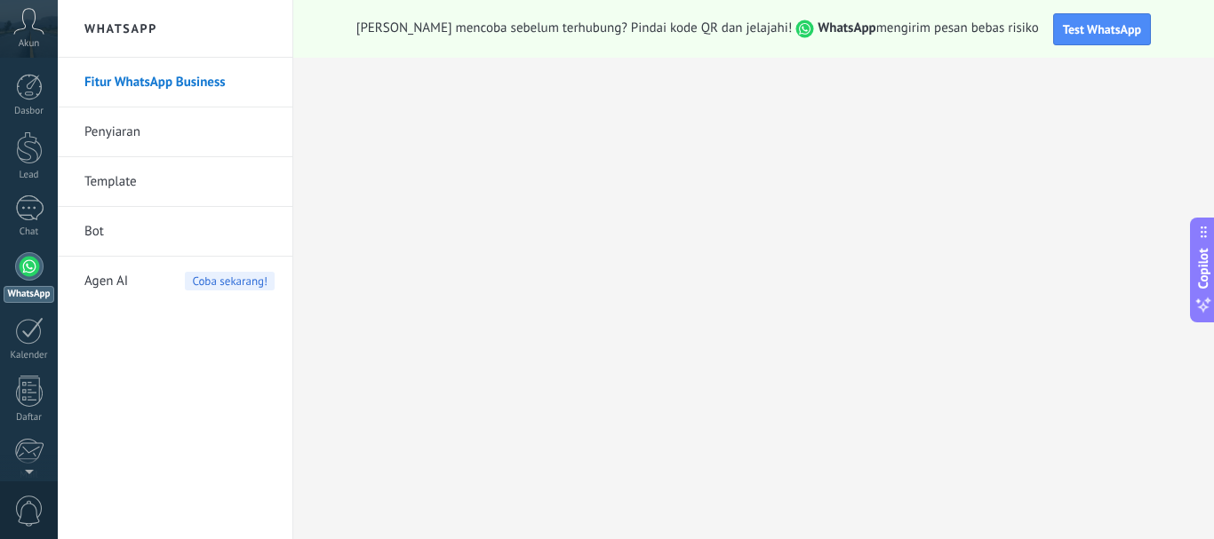
scroll to position [0, 0]
click at [1063, 35] on span "Test WhatsApp" at bounding box center [1102, 29] width 78 height 16
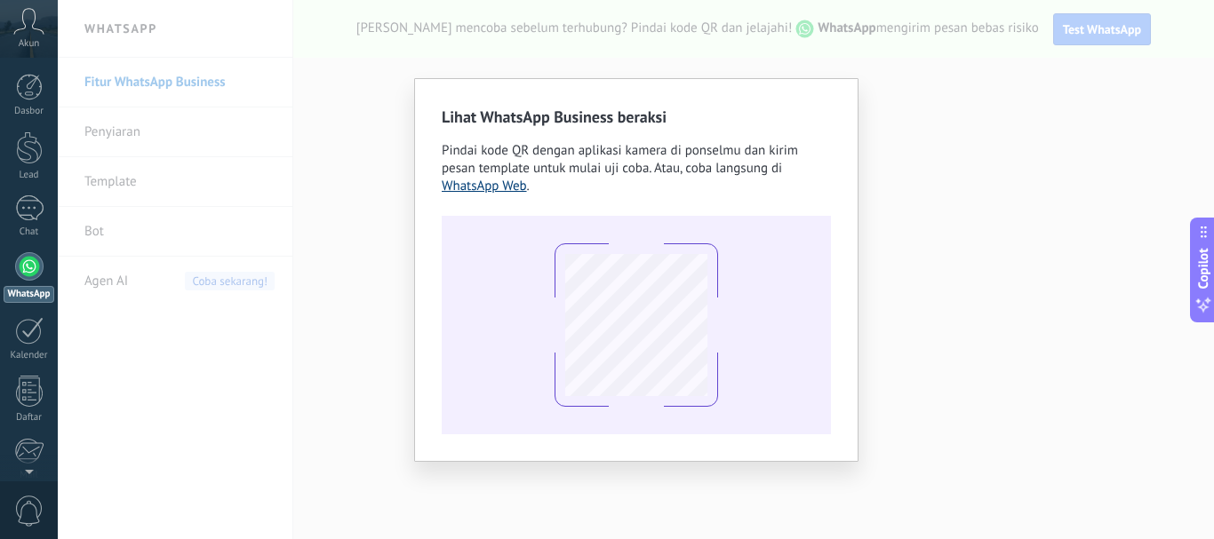
click at [474, 192] on link "WhatsApp Web" at bounding box center [484, 186] width 85 height 17
